Goal: Task Accomplishment & Management: Use online tool/utility

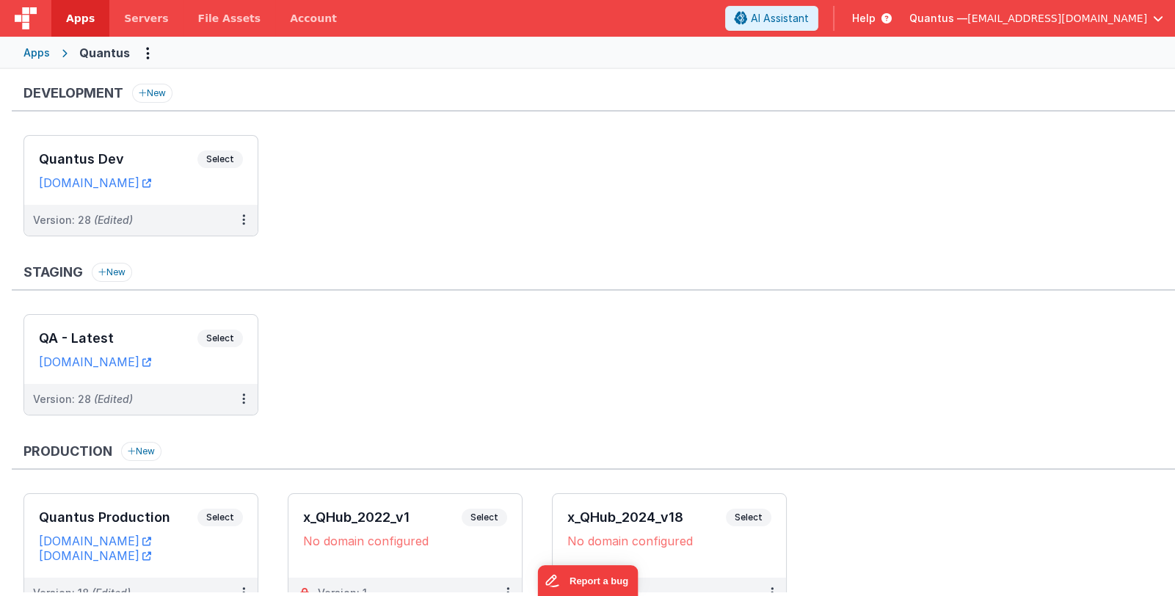
scroll to position [64, 0]
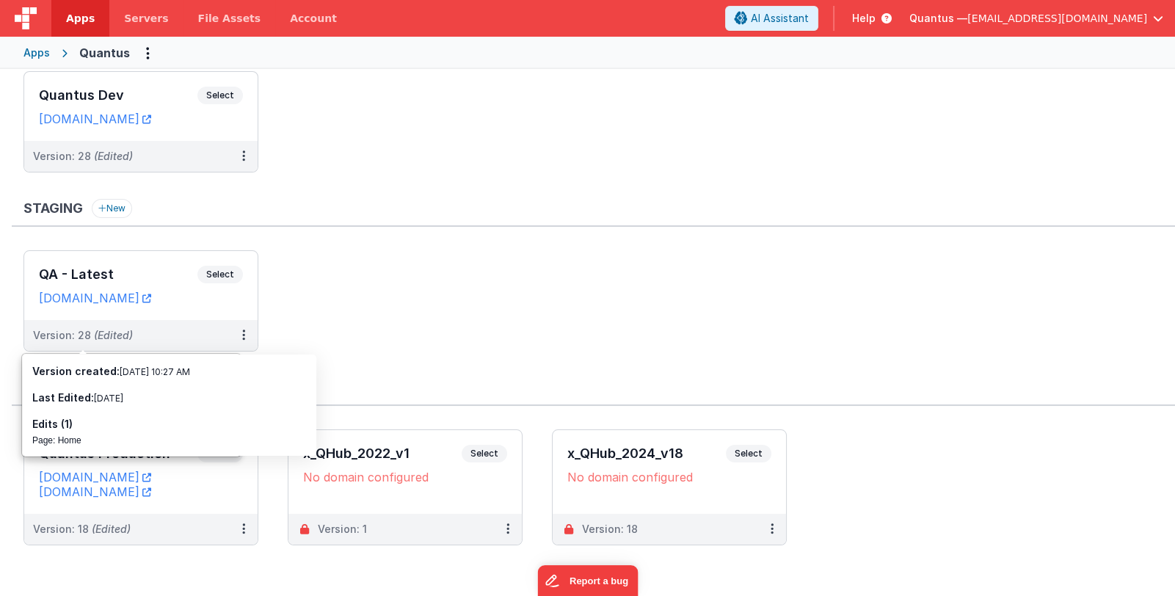
click at [1038, 21] on span "[EMAIL_ADDRESS][DOMAIN_NAME]" at bounding box center [1058, 18] width 180 height 15
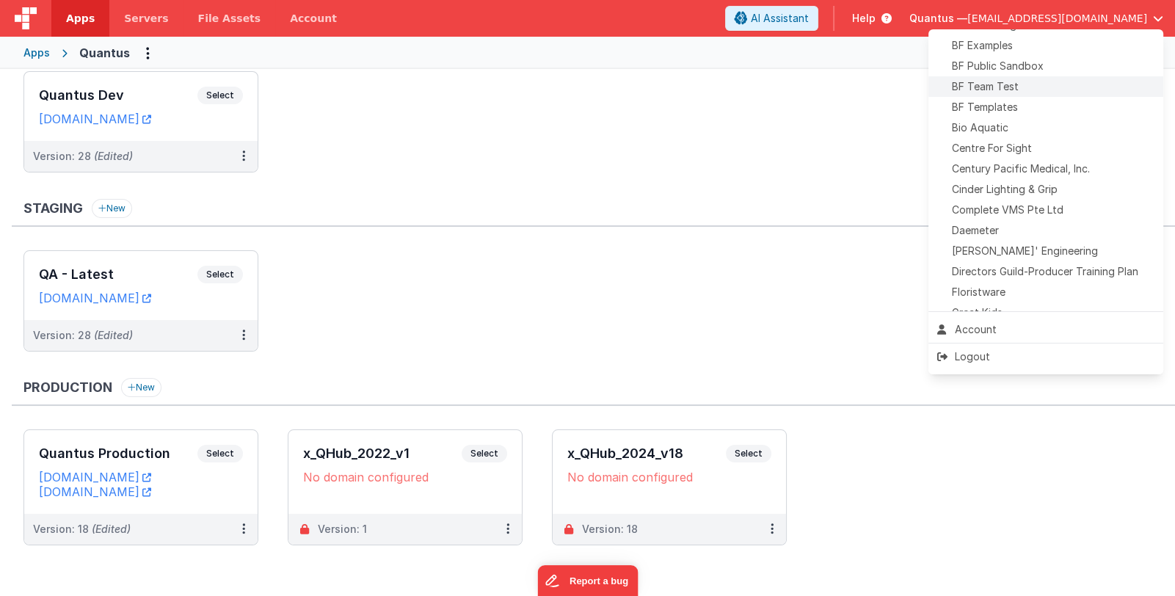
scroll to position [146, 0]
click at [1057, 252] on div "[PERSON_NAME]' Engineering" at bounding box center [1046, 248] width 217 height 15
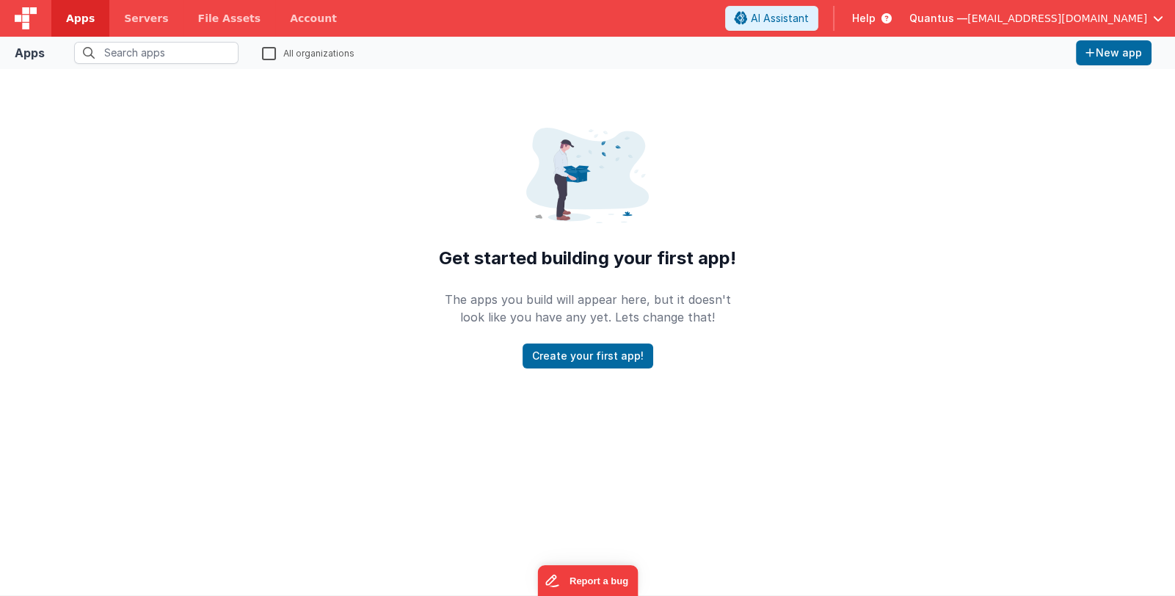
click at [68, 21] on span "Apps" at bounding box center [80, 18] width 29 height 15
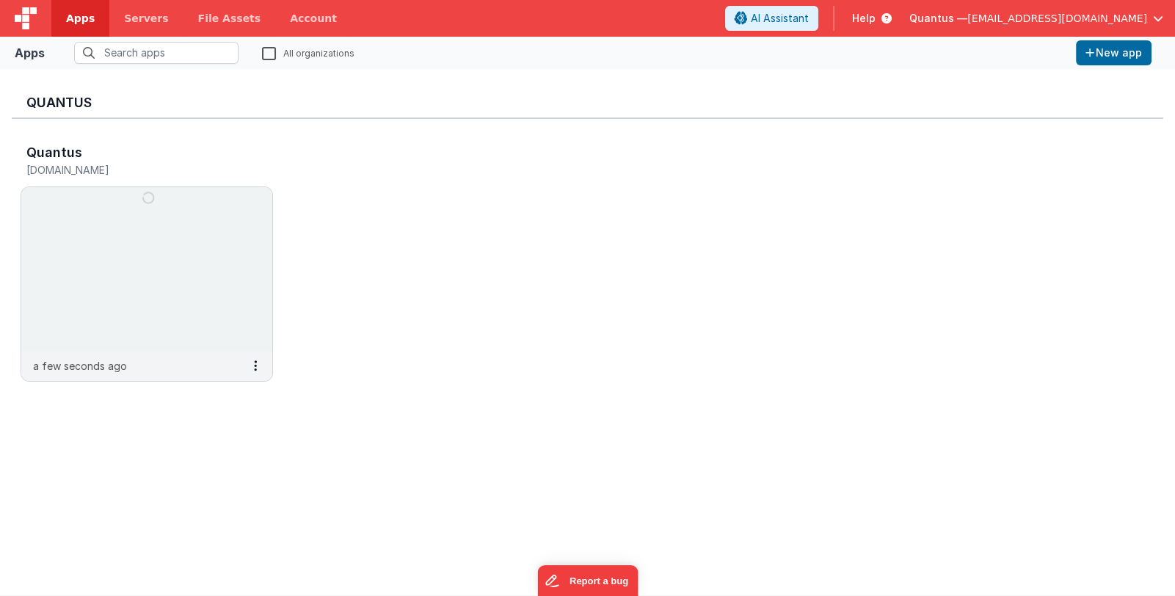
click at [968, 21] on span "Quantus —" at bounding box center [939, 18] width 58 height 15
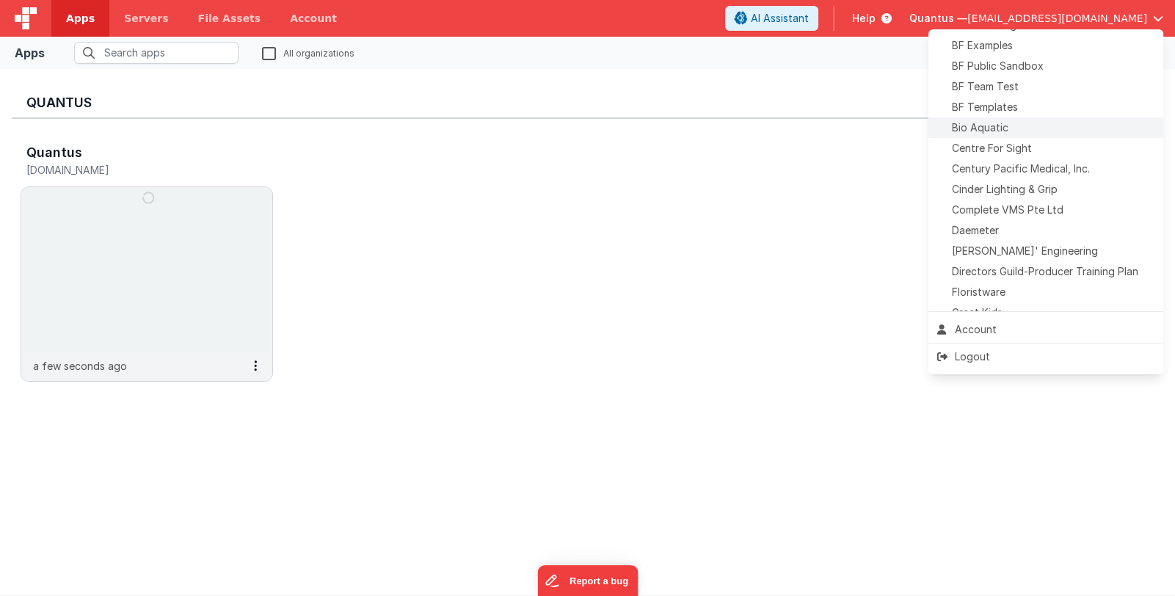
scroll to position [146, 0]
click at [1023, 250] on span "[PERSON_NAME]' Engineering" at bounding box center [1025, 248] width 146 height 15
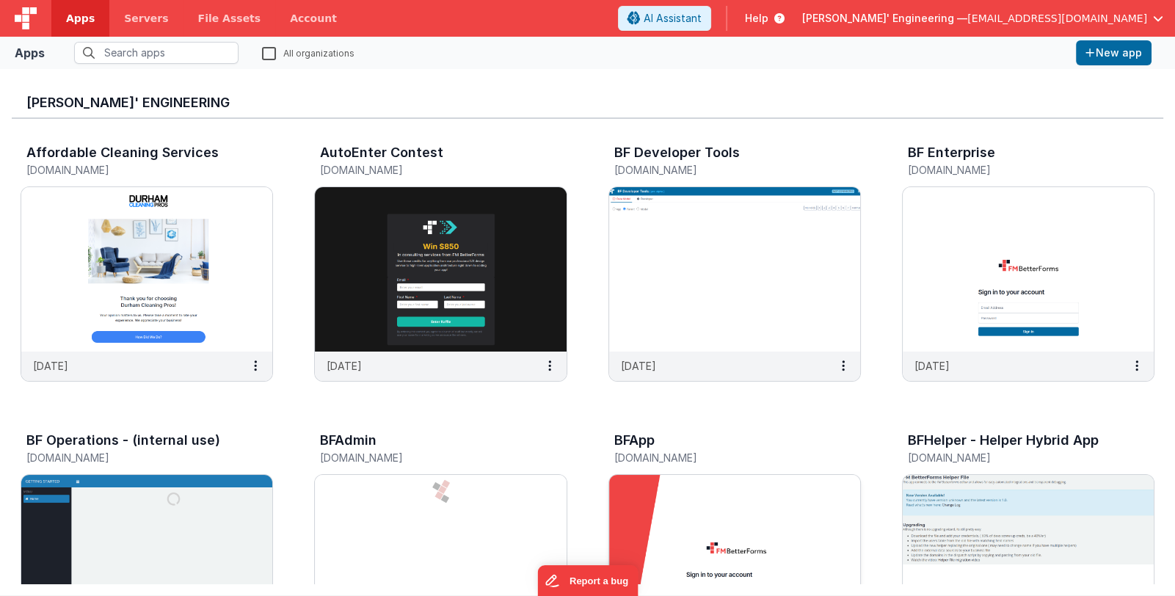
click at [665, 523] on img at bounding box center [734, 557] width 251 height 164
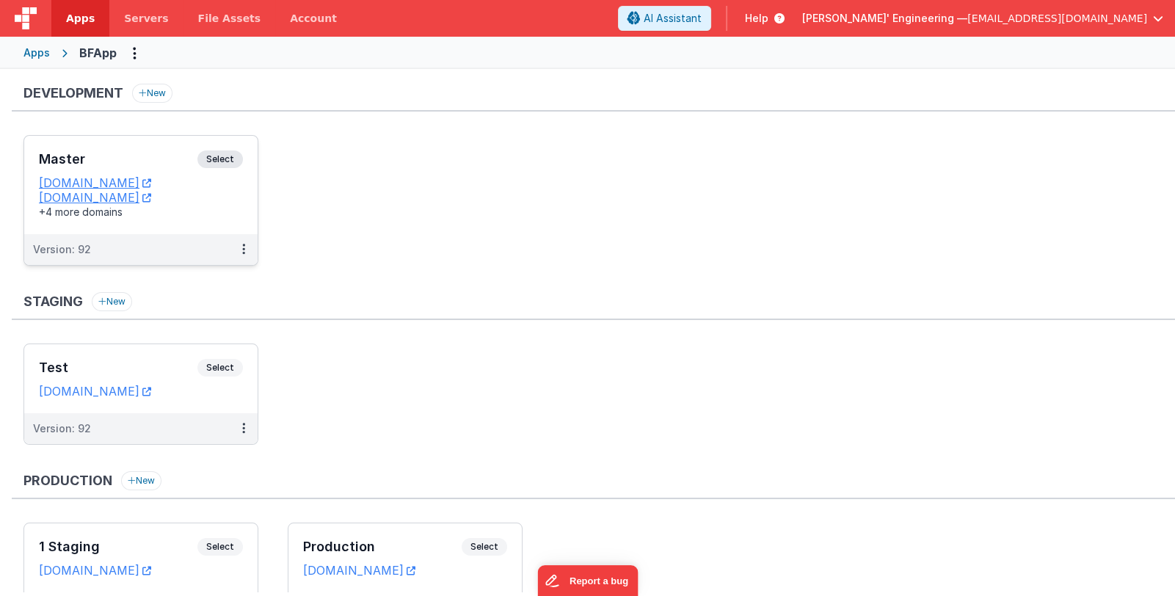
click at [122, 153] on h3 "Master" at bounding box center [118, 159] width 159 height 15
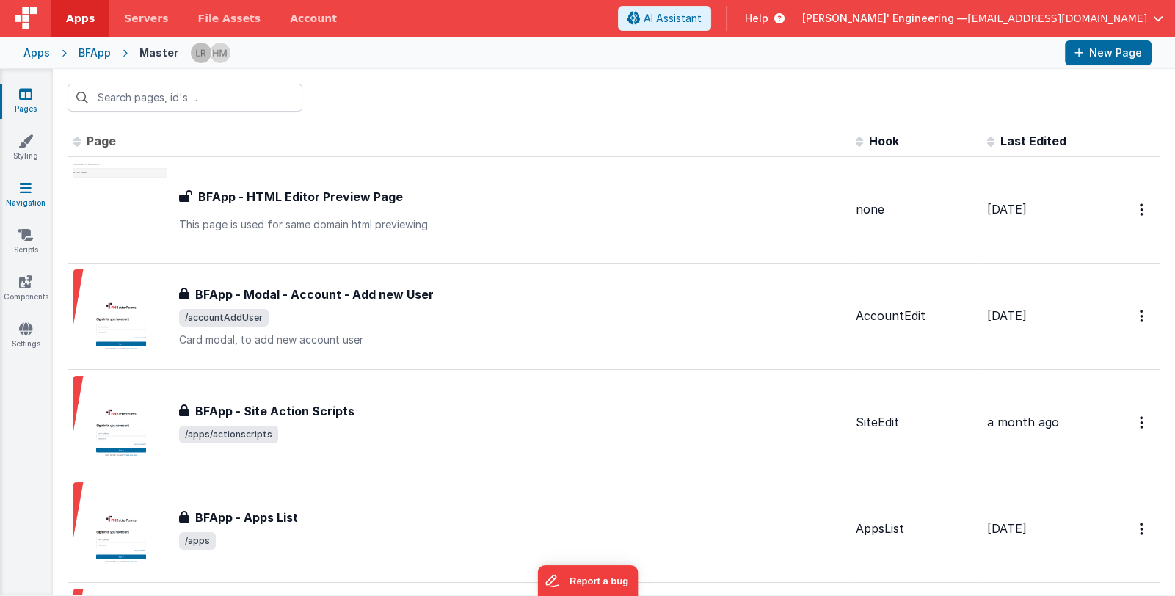
click at [16, 192] on link "Navigation" at bounding box center [25, 195] width 53 height 29
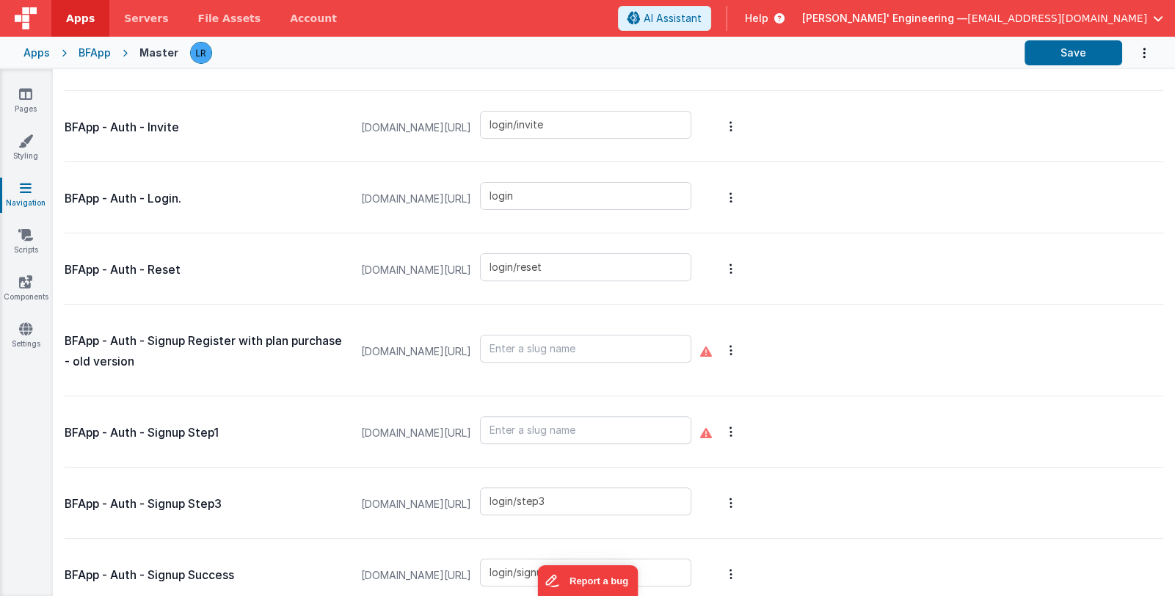
scroll to position [440, 0]
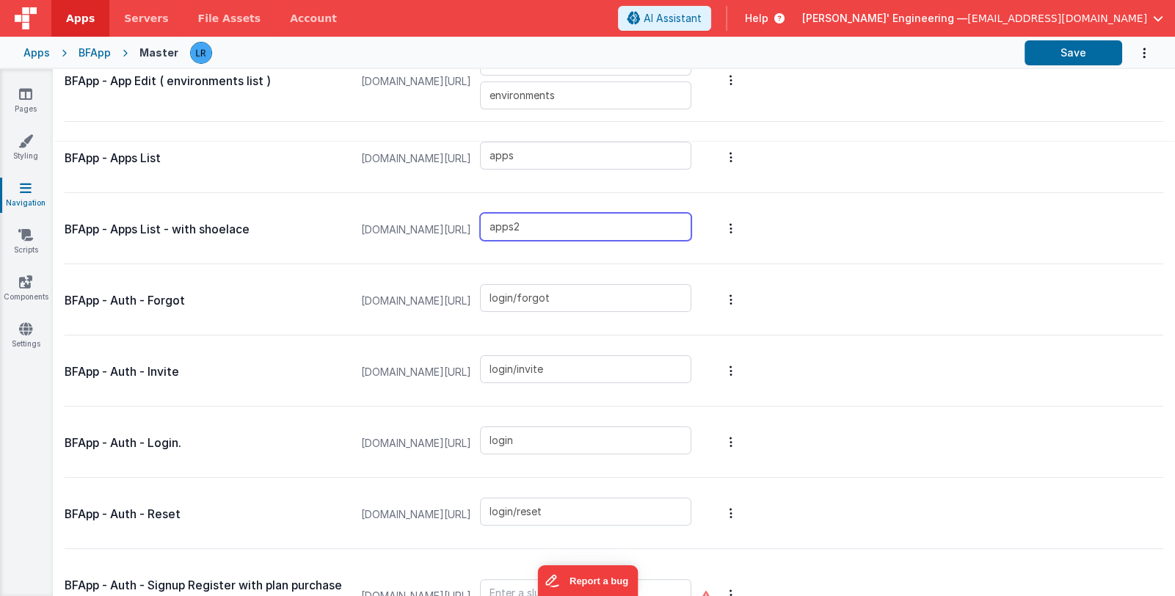
click at [570, 223] on input "apps2" at bounding box center [585, 227] width 211 height 28
type input "apps"
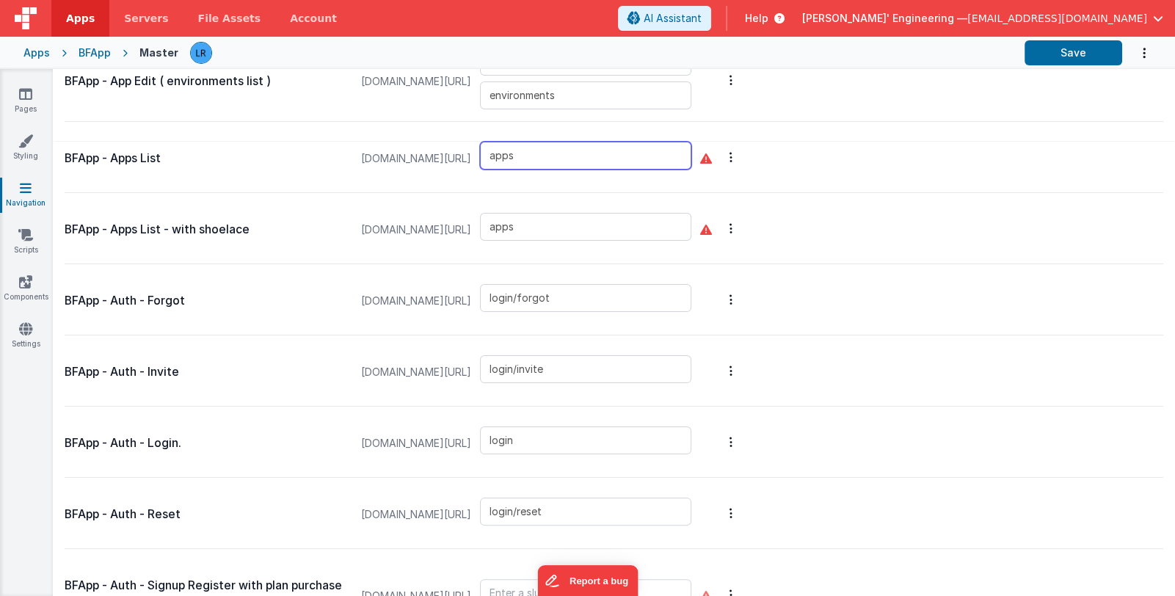
drag, startPoint x: 558, startPoint y: 153, endPoint x: 477, endPoint y: 142, distance: 81.5
click at [477, 142] on div "appdev.fmbetterforms.com/#/ apps" at bounding box center [526, 159] width 348 height 56
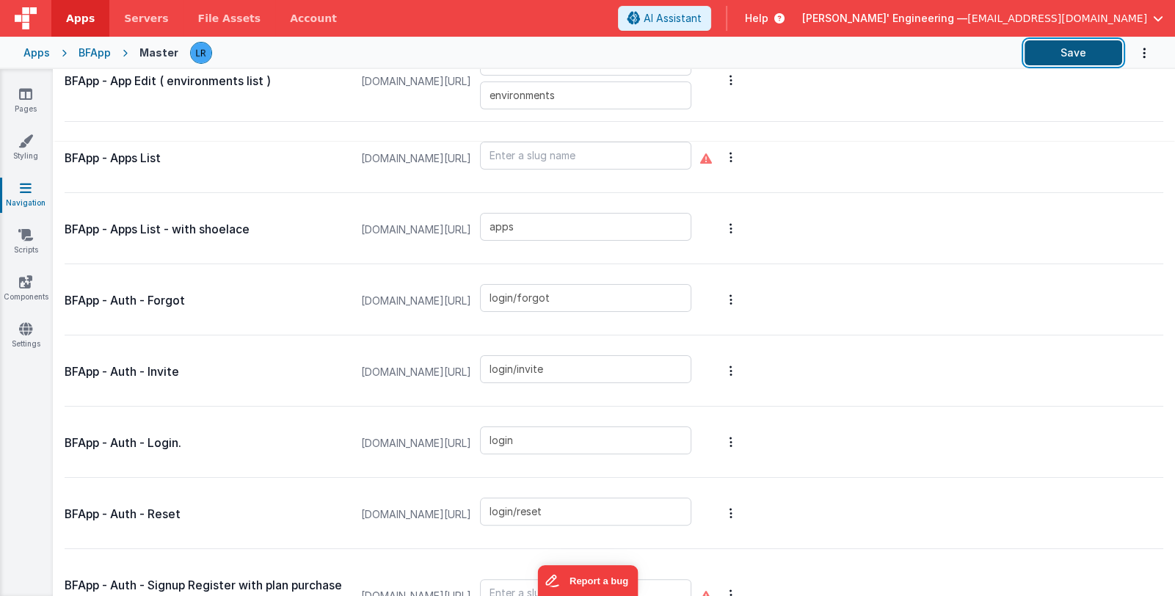
click at [1103, 55] on button "Save" at bounding box center [1074, 52] width 98 height 25
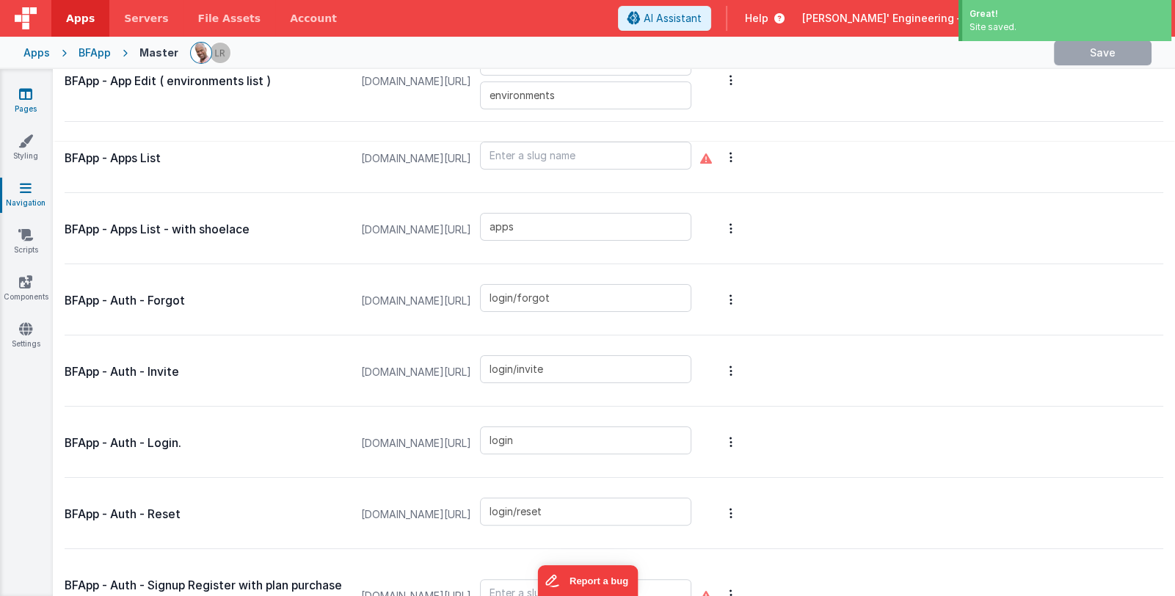
click at [28, 103] on link "Pages" at bounding box center [25, 101] width 53 height 29
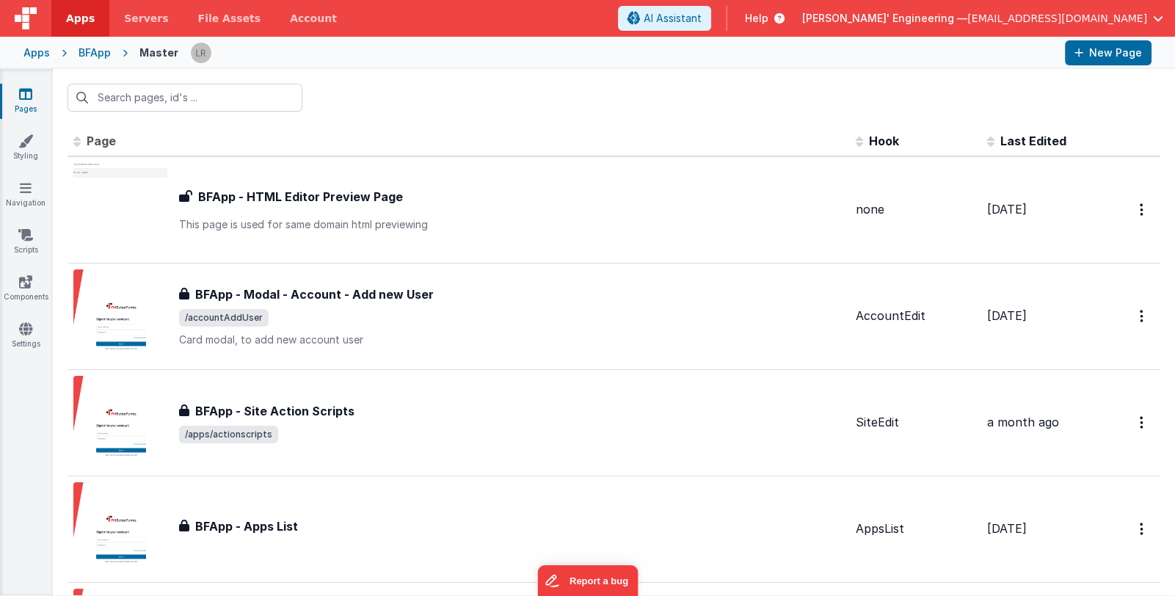
click at [40, 54] on div "Apps" at bounding box center [36, 53] width 26 height 15
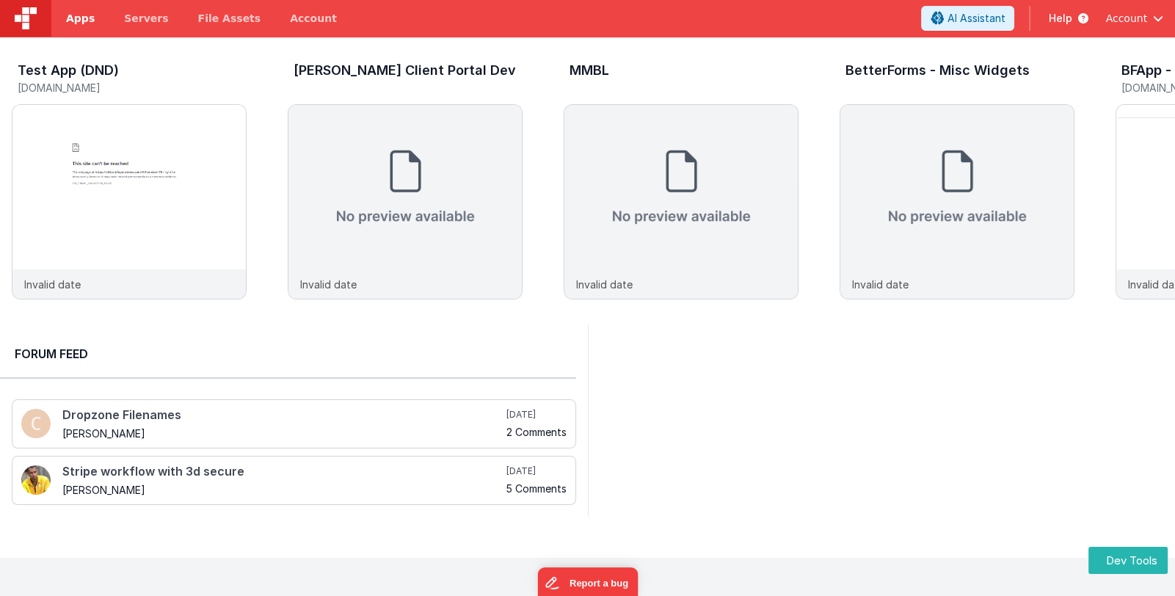
click at [84, 10] on link "Apps" at bounding box center [80, 18] width 58 height 37
